Goal: Check status: Check status

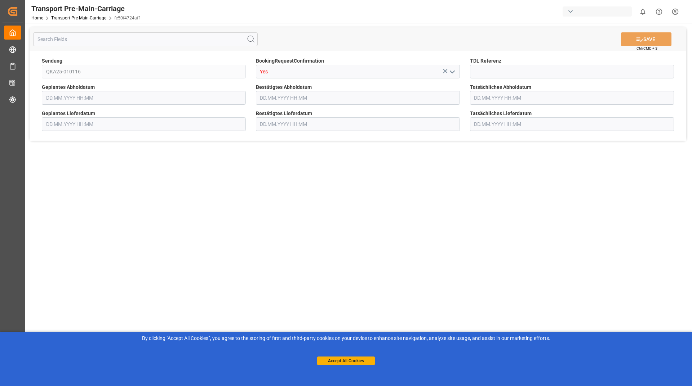
type input "[DATE] 00:00"
